Goal: Check status: Check status

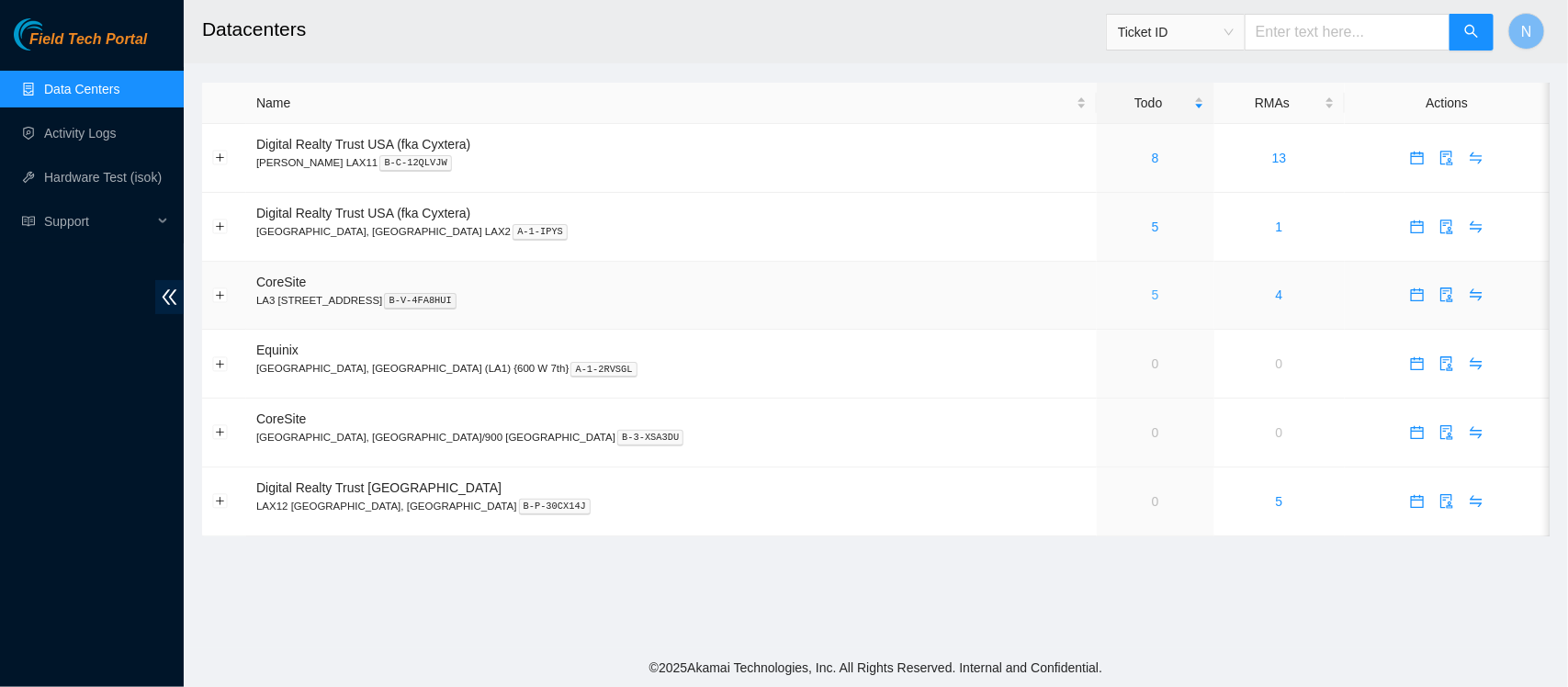
click at [1152, 296] on link "5" at bounding box center [1155, 295] width 7 height 15
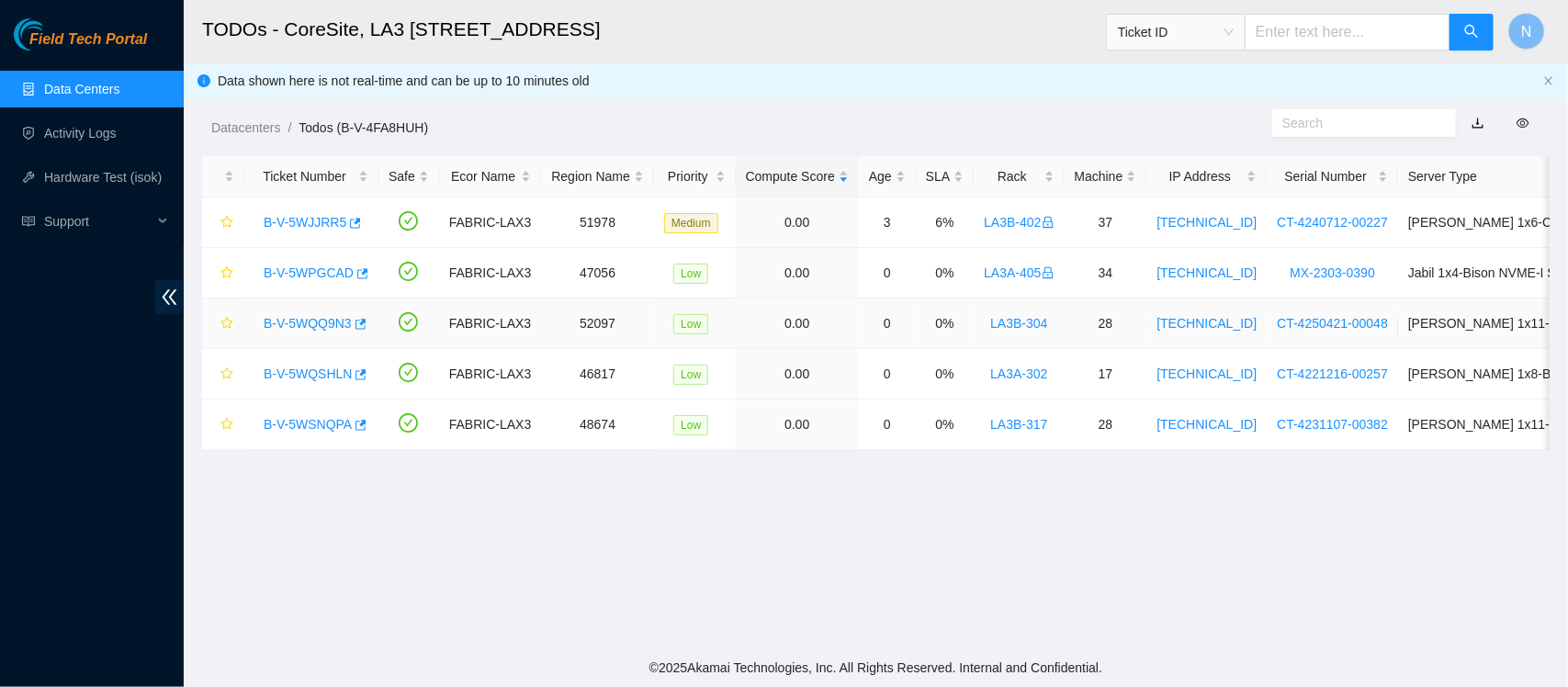
click at [317, 327] on link "B-V-5WQQ9N3" at bounding box center [308, 323] width 88 height 15
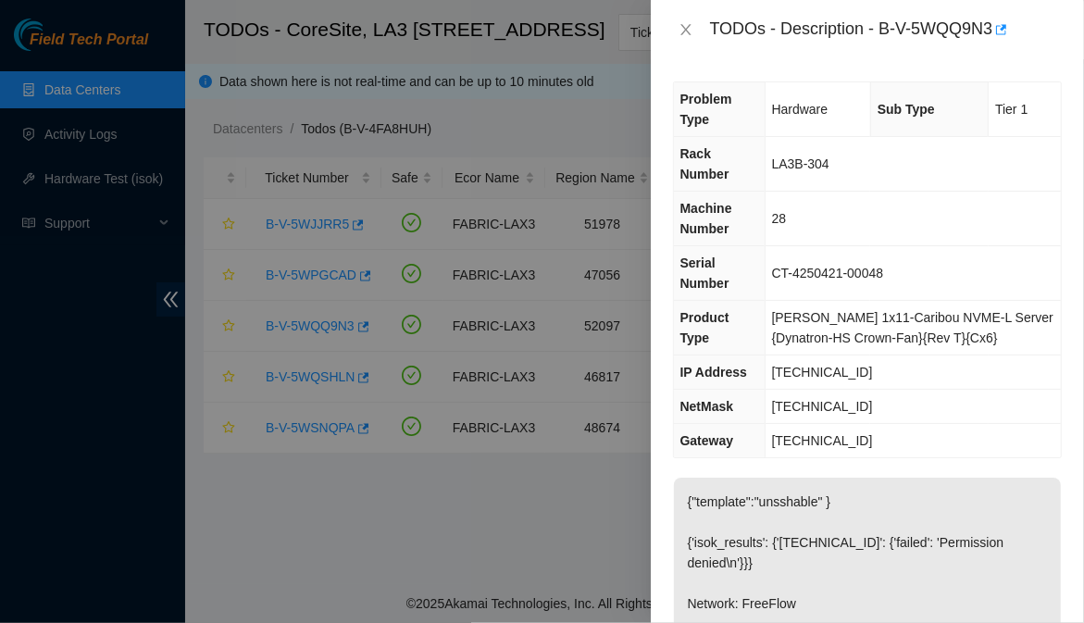
click at [1057, 528] on div "Problem Type Hardware Sub Type Tier 1 Rack Number LA3B-304 Machine Number 28 Se…" at bounding box center [867, 341] width 433 height 564
click at [667, 469] on div "Problem Type Hardware Sub Type Tier 1 Rack Number LA3B-304 Machine Number 28 Se…" at bounding box center [867, 341] width 433 height 564
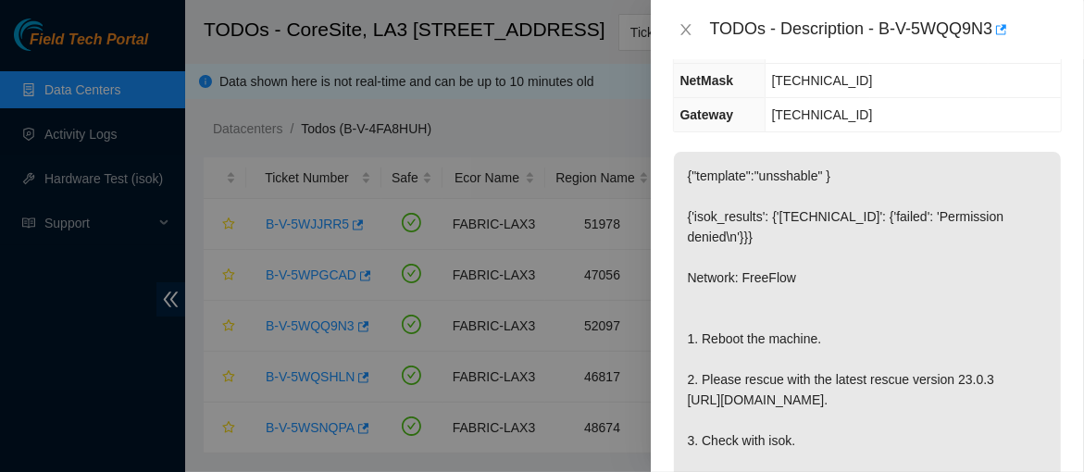
scroll to position [185, 0]
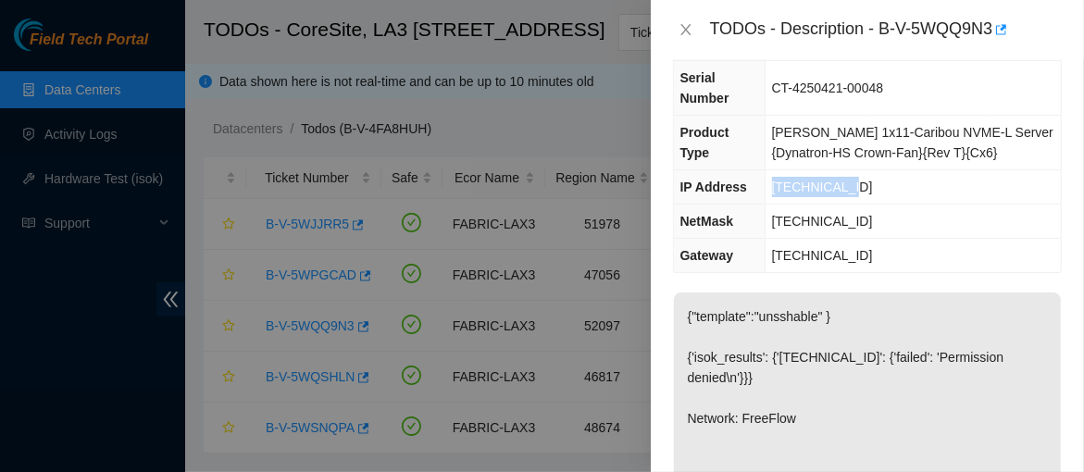
drag, startPoint x: 864, startPoint y: 192, endPoint x: 775, endPoint y: 193, distance: 88.9
click at [775, 193] on td "23.212.3.223" at bounding box center [913, 187] width 296 height 34
copy span "23.212.3.223"
click at [880, 216] on td "255.255.255.192" at bounding box center [913, 222] width 296 height 34
drag, startPoint x: 880, startPoint y: 216, endPoint x: 778, endPoint y: 228, distance: 103.5
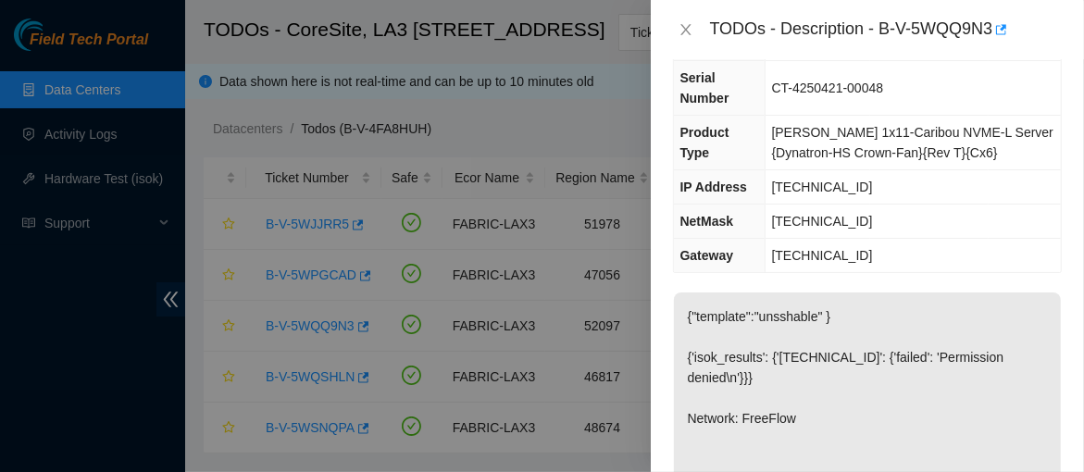
click at [778, 228] on td "255.255.255.192" at bounding box center [913, 222] width 296 height 34
copy span "255.255.255.192"
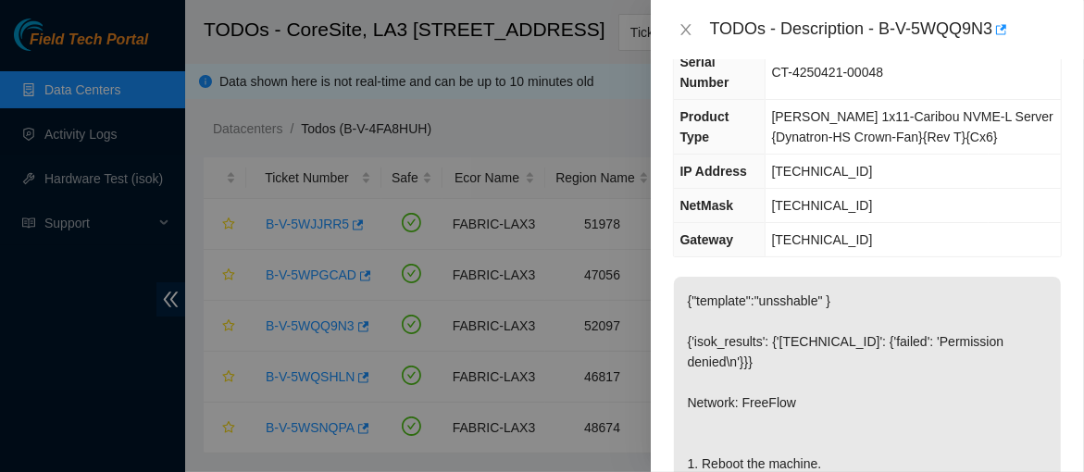
scroll to position [202, 0]
click at [1024, 261] on div "Problem Type Hardware Sub Type Tier 1 Rack Number LA3B-304 Machine Number 28 Se…" at bounding box center [867, 265] width 433 height 413
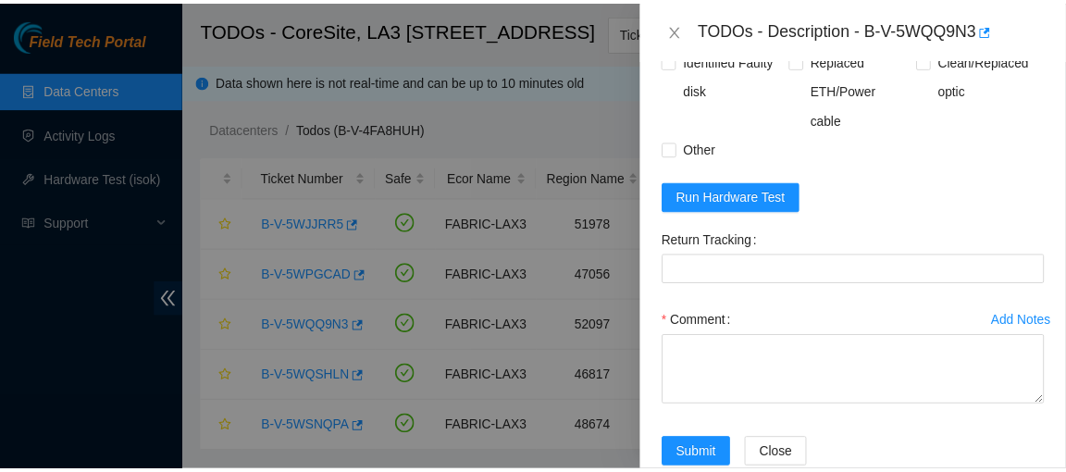
scroll to position [1071, 0]
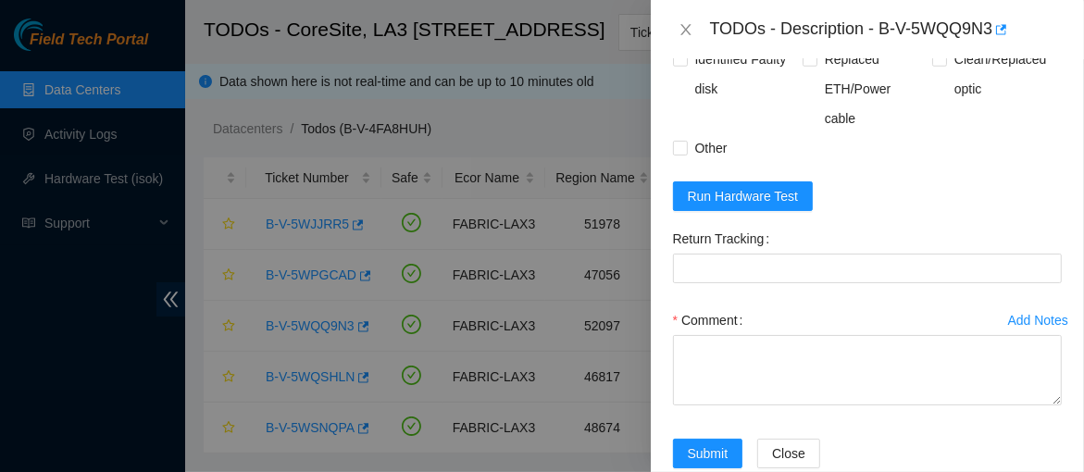
click at [1057, 294] on div "Problem Type Hardware Sub Type Tier 1 Rack Number LA3B-304 Machine Number 28 Se…" at bounding box center [867, 265] width 433 height 413
click at [793, 206] on span "Run Hardware Test" at bounding box center [743, 196] width 111 height 20
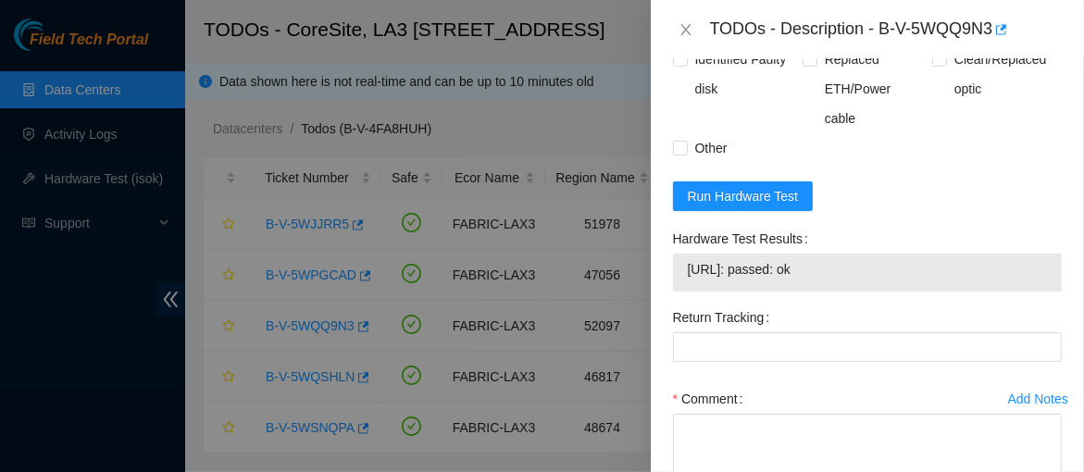
drag, startPoint x: 849, startPoint y: 305, endPoint x: 681, endPoint y: 313, distance: 167.7
click at [681, 292] on div "23.212.3.223: passed: ok" at bounding box center [867, 273] width 389 height 38
copy tbody "23.212.3.223: passed: ok"
click at [204, 132] on div at bounding box center [542, 236] width 1084 height 472
click at [679, 26] on icon "close" at bounding box center [686, 29] width 15 height 15
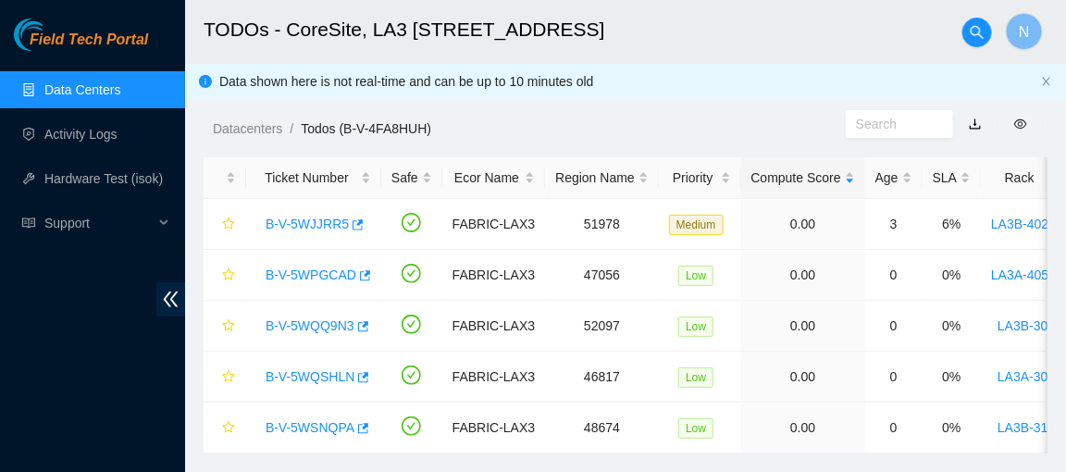
scroll to position [542, 0]
click at [158, 308] on span "double-left" at bounding box center [170, 299] width 29 height 34
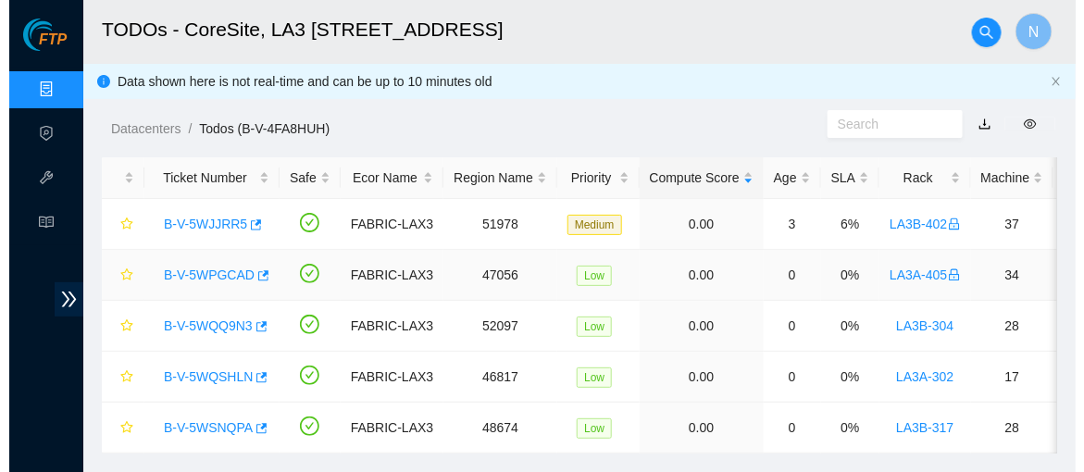
scroll to position [57, 0]
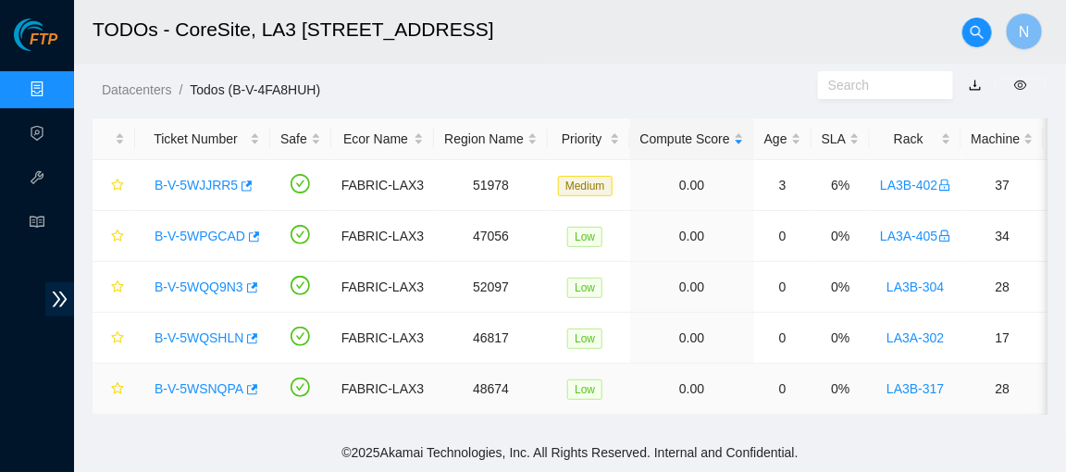
click at [216, 381] on link "B-V-5WSNQPA" at bounding box center [199, 388] width 89 height 15
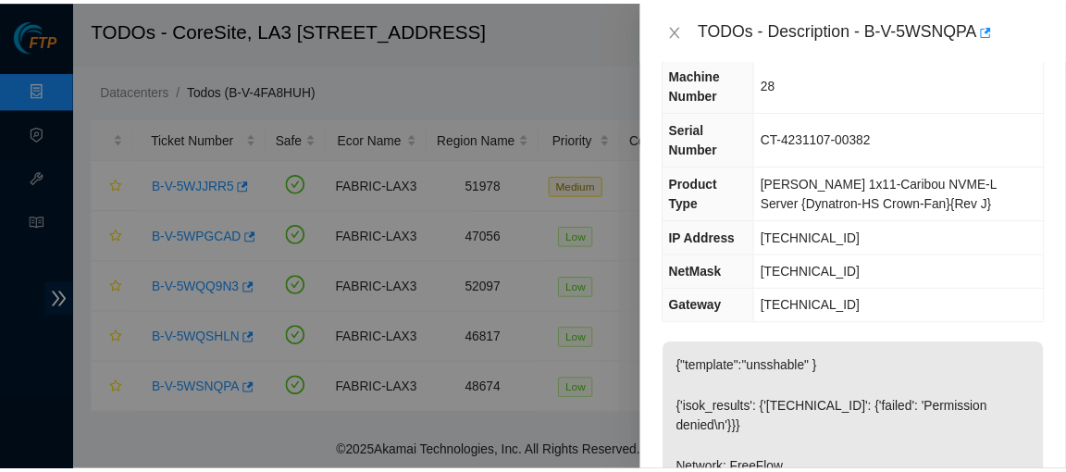
scroll to position [51, 0]
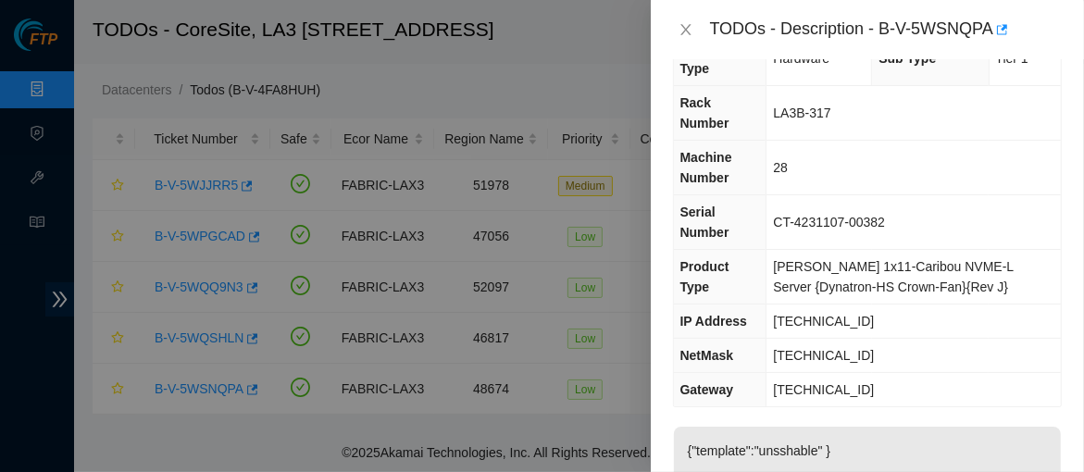
click at [1041, 255] on td "Ciara 1x11-Caribou NVME-L Server {Dynatron-HS Crown-Fan}{Rev J}" at bounding box center [913, 277] width 294 height 55
drag, startPoint x: 891, startPoint y: 278, endPoint x: 779, endPoint y: 287, distance: 112.4
click at [779, 305] on td "23.206.215.157" at bounding box center [913, 322] width 294 height 34
copy span "23.206.215.157"
drag, startPoint x: 891, startPoint y: 311, endPoint x: 779, endPoint y: 329, distance: 113.4
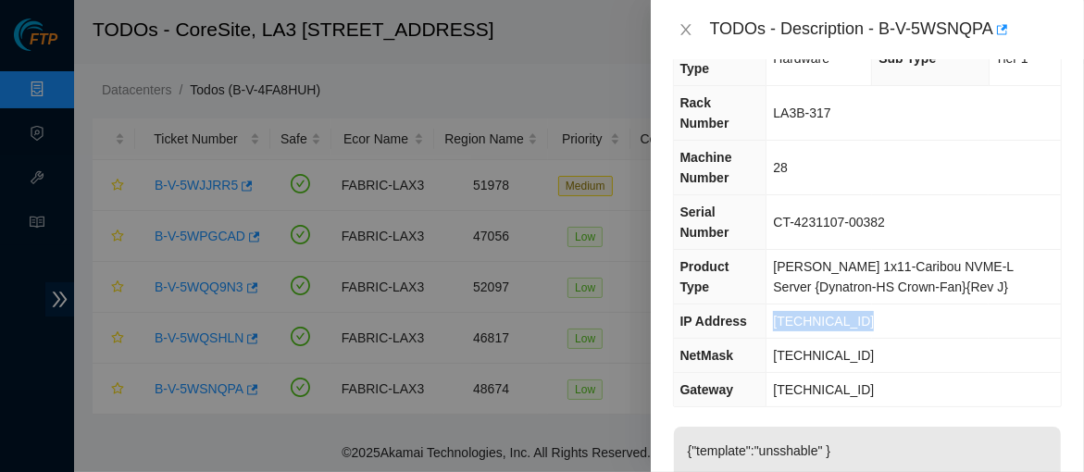
click at [779, 339] on td "255.255.255.224" at bounding box center [913, 356] width 294 height 34
copy span "255.255.255.224"
click at [974, 305] on td "23.206.215.157" at bounding box center [913, 322] width 294 height 34
click at [685, 37] on button "Close" at bounding box center [686, 30] width 26 height 18
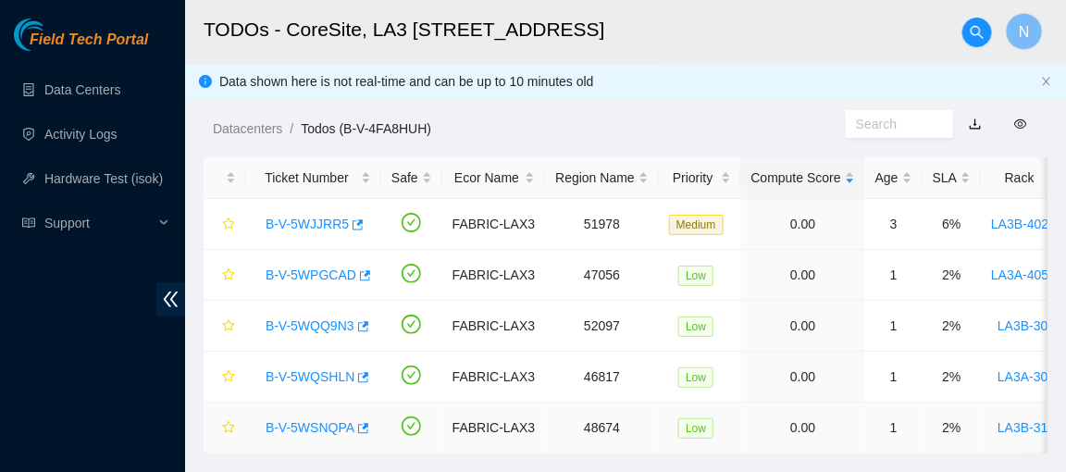
click at [316, 420] on link "B-V-5WSNQPA" at bounding box center [310, 427] width 89 height 15
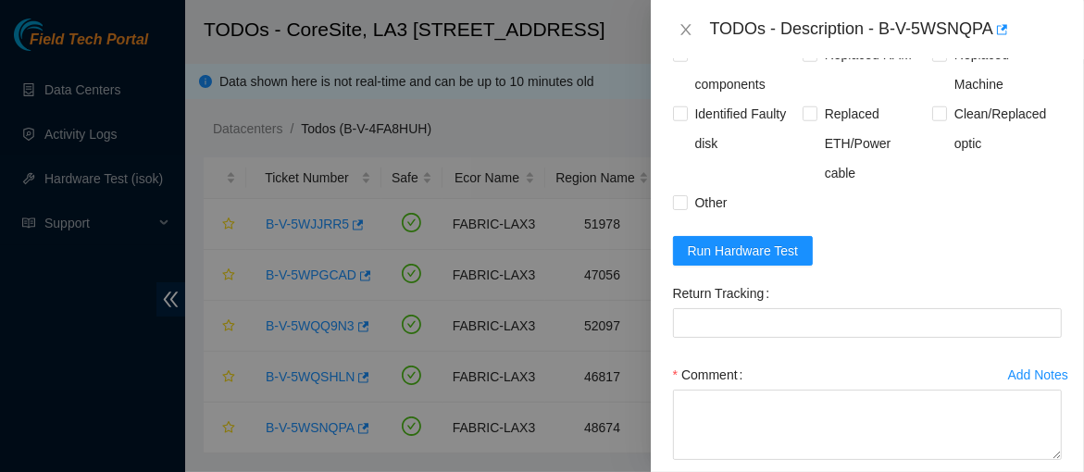
scroll to position [1099, 0]
click at [1039, 248] on form "Resolutions Rebooted Rescued Replaced disk Reseated components Replaced RAM Rep…" at bounding box center [867, 249] width 389 height 592
click at [833, 210] on form "Resolutions Rebooted Rescued Replaced disk Reseated components Replaced RAM Rep…" at bounding box center [867, 249] width 389 height 592
click at [794, 235] on button "Run Hardware Test" at bounding box center [743, 250] width 141 height 30
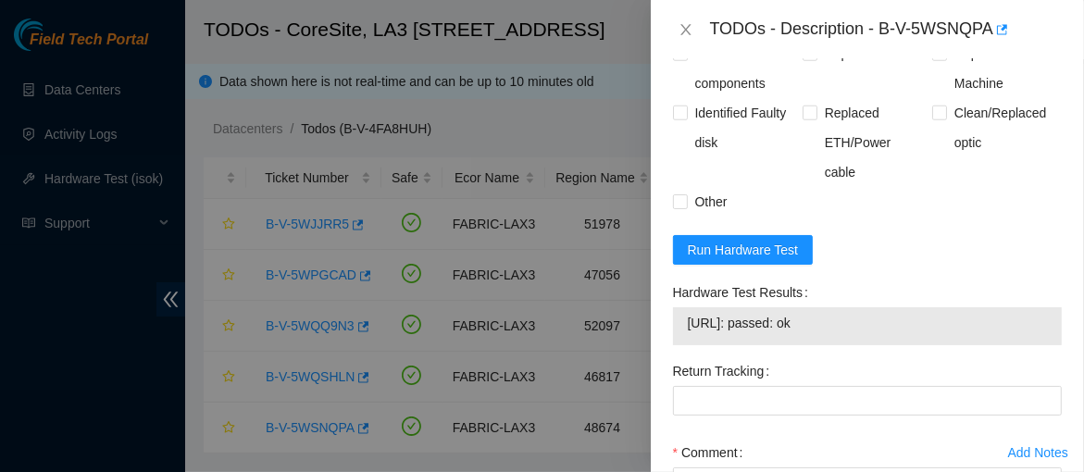
drag, startPoint x: 844, startPoint y: 301, endPoint x: 687, endPoint y: 312, distance: 157.8
click at [688, 313] on span "23.206.215.157: passed: ok" at bounding box center [867, 323] width 359 height 20
copy span "23.206.215.157: passed: ok"
click at [901, 356] on div "Return Tracking" at bounding box center [867, 371] width 389 height 30
